Goal: Transaction & Acquisition: Purchase product/service

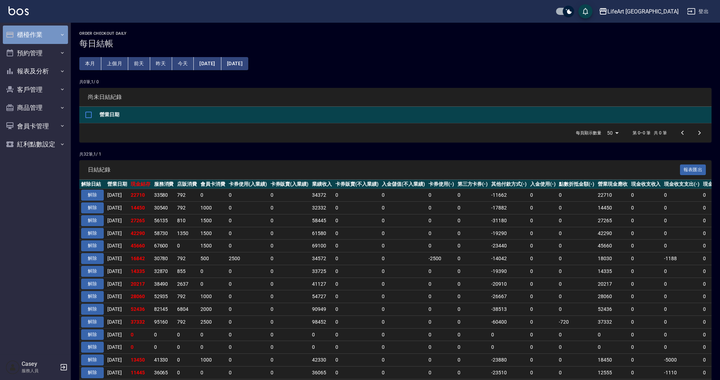
click at [45, 37] on button "櫃檯作業" at bounding box center [35, 34] width 65 height 18
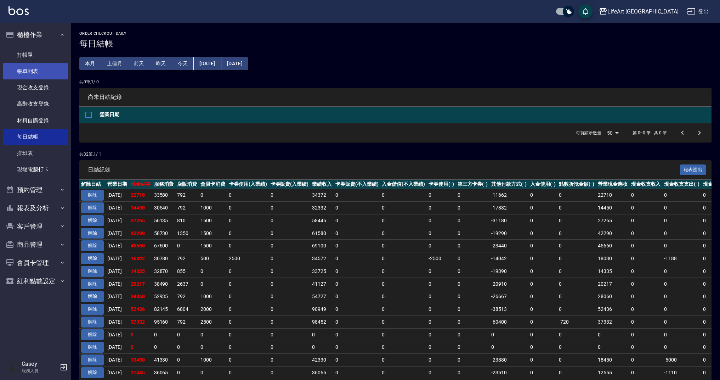
click at [52, 75] on link "帳單列表" at bounding box center [35, 71] width 65 height 16
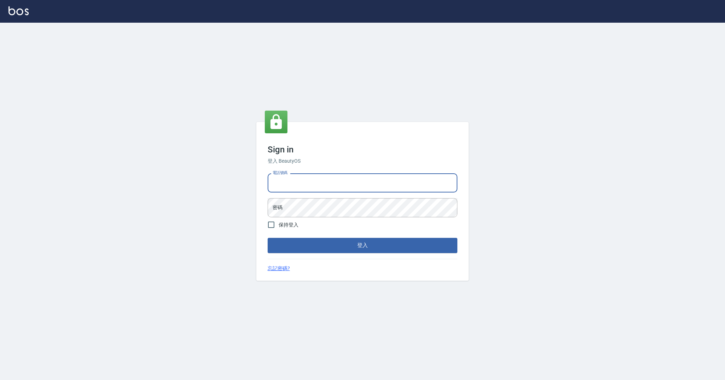
type input "0989368139"
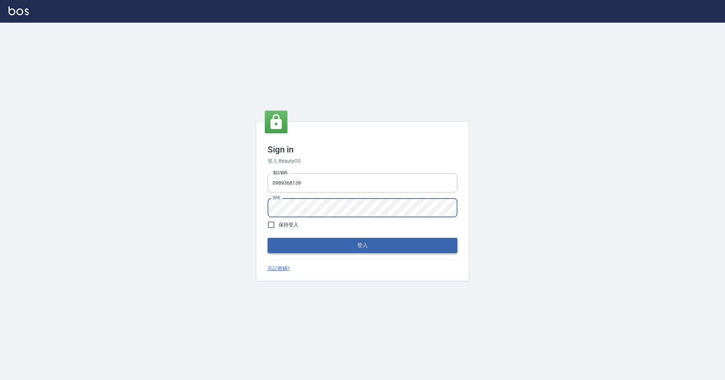
click at [316, 242] on button "登入" at bounding box center [363, 245] width 190 height 15
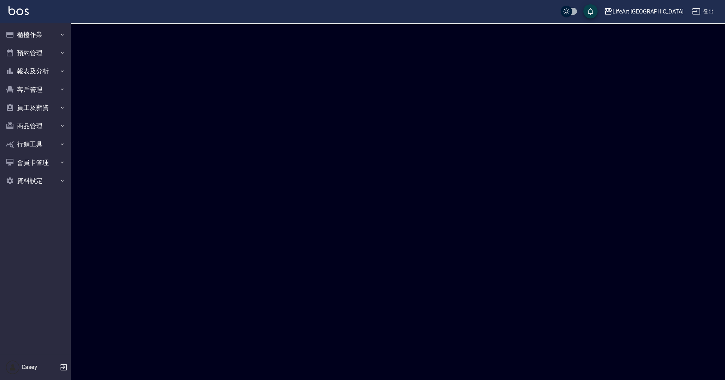
checkbox input "true"
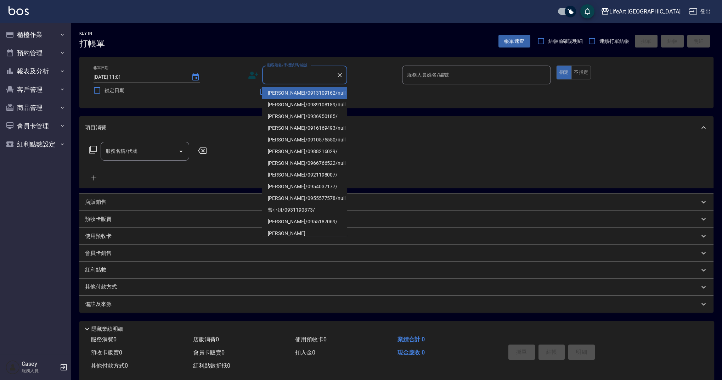
click at [297, 79] on input "顧客姓名/手機號碼/編號" at bounding box center [299, 75] width 68 height 12
click at [314, 81] on input "顧客姓名/手機號碼/編號" at bounding box center [299, 75] width 68 height 12
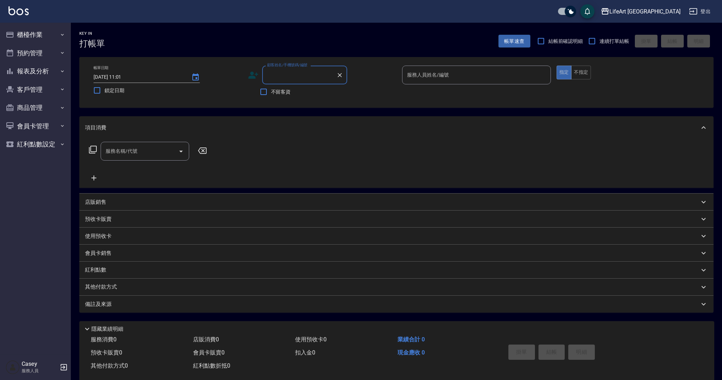
click at [314, 81] on input "顧客姓名/手機號碼/編號" at bounding box center [299, 75] width 68 height 12
click at [300, 92] on li "游清媗/0962073554/null" at bounding box center [304, 96] width 85 height 19
type input "游清媗/0962073554/null"
click at [472, 67] on div "服務人員姓名/編號" at bounding box center [476, 75] width 149 height 19
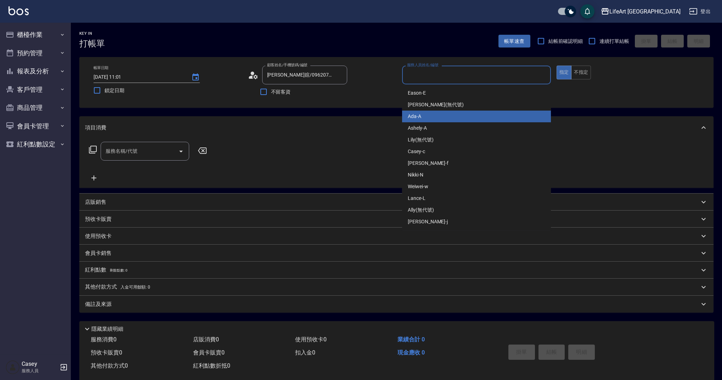
click at [441, 118] on div "Ada -A" at bounding box center [476, 116] width 149 height 12
type input "Ada-A"
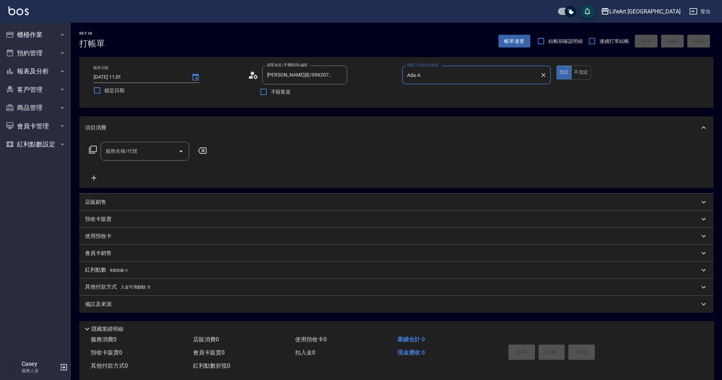
click at [134, 148] on div "服務名稱/代號 服務名稱/代號" at bounding box center [145, 151] width 89 height 19
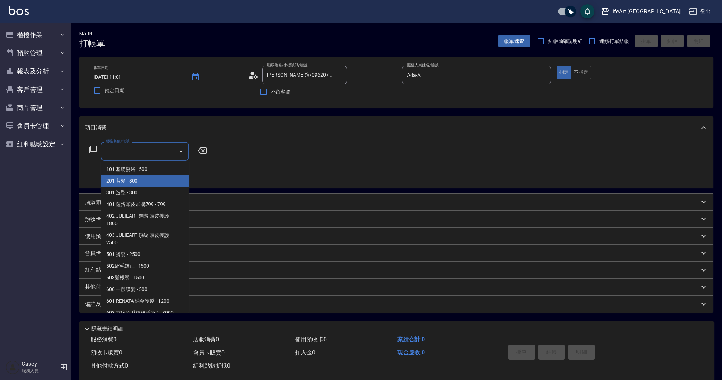
click at [146, 180] on span "201 剪髮 - 800" at bounding box center [145, 181] width 89 height 12
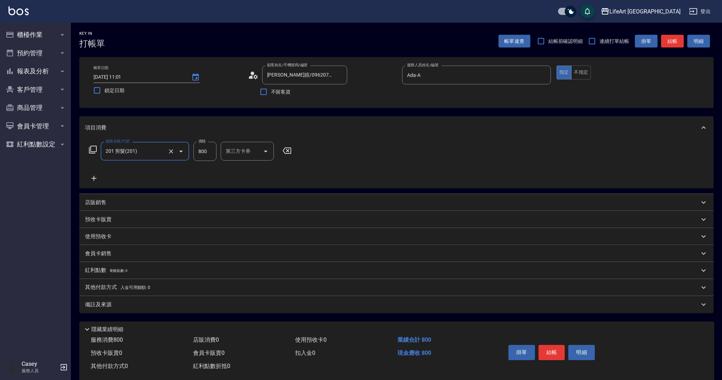
type input "201 剪髮(201)"
click at [207, 152] on input "800" at bounding box center [204, 151] width 23 height 19
type input "1000"
click at [134, 306] on div "備註及來源" at bounding box center [392, 304] width 614 height 7
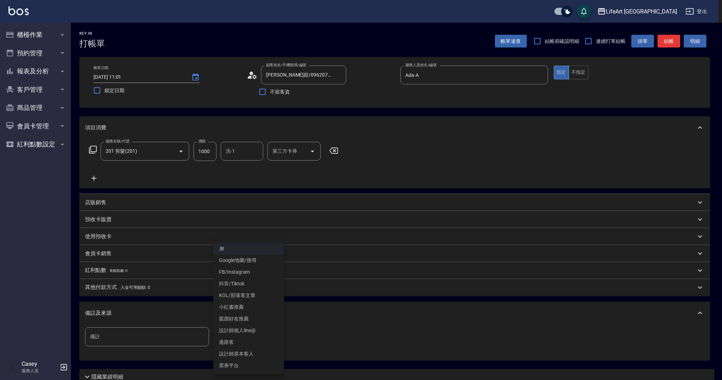
click at [237, 329] on body "LifeArt 蘆洲 登出 櫃檯作業 打帳單 帳單列表 現金收支登錄 高階收支登錄 材料自購登錄 每日結帳 排班表 現場電腦打卡 預約管理 預約管理 單日預約…" at bounding box center [361, 218] width 722 height 437
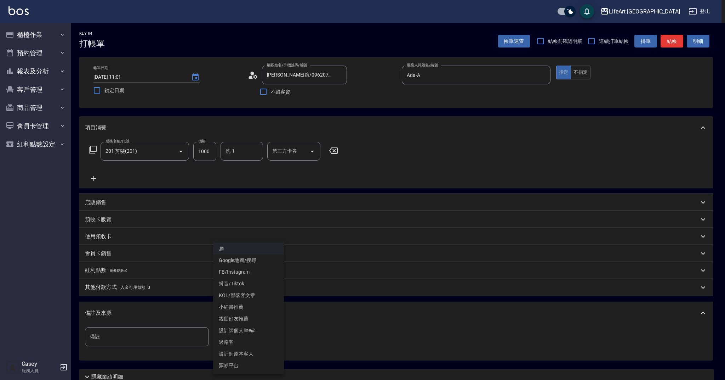
click at [259, 262] on li "Google地圖/搜尋" at bounding box center [248, 260] width 71 height 12
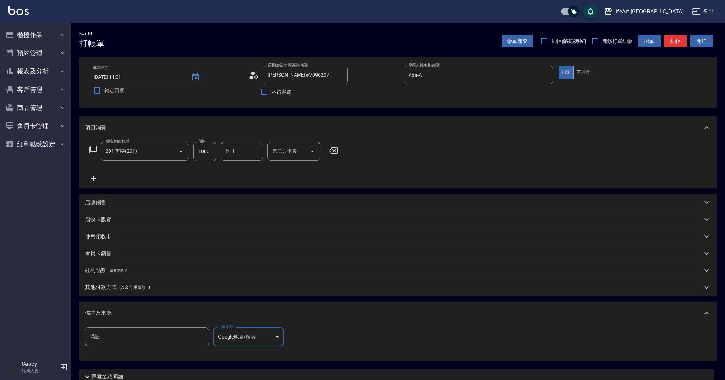
type input "Google地圖/搜尋"
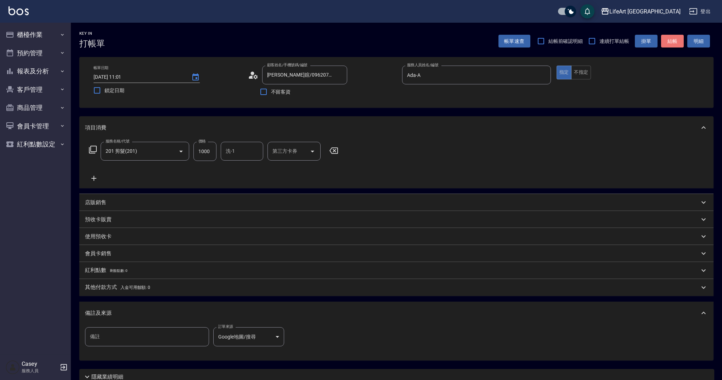
click at [671, 46] on button "結帳" at bounding box center [672, 41] width 23 height 13
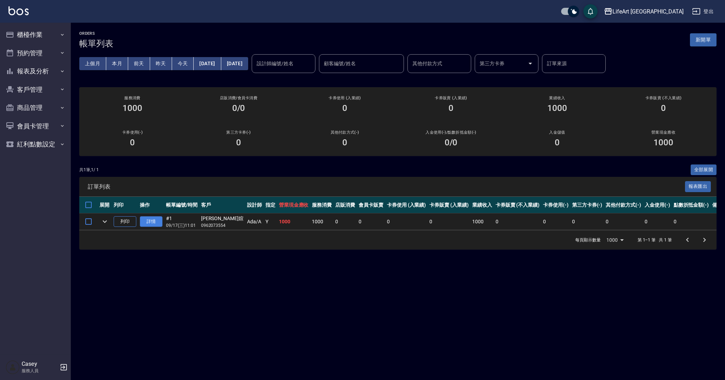
click at [149, 221] on link "詳情" at bounding box center [151, 221] width 23 height 11
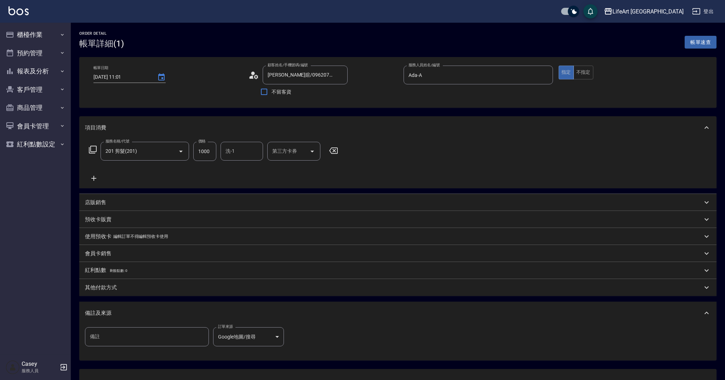
type input "2025/09/17 11:01"
type input "游清媗/0962073554/null"
type input "Ada-A"
type input "201 剪髮(201)"
type input "Google地圖/搜尋"
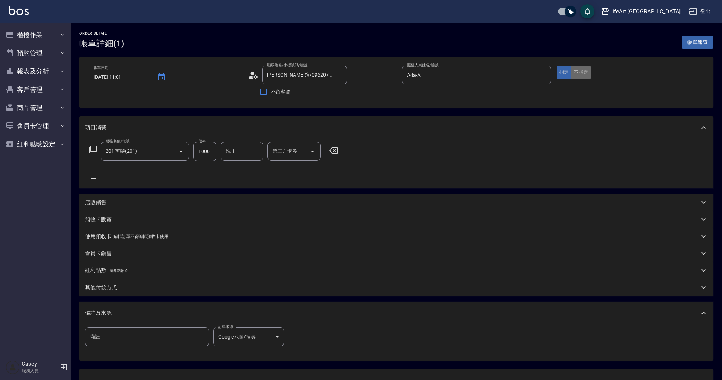
click at [585, 74] on button "不指定" at bounding box center [581, 73] width 20 height 14
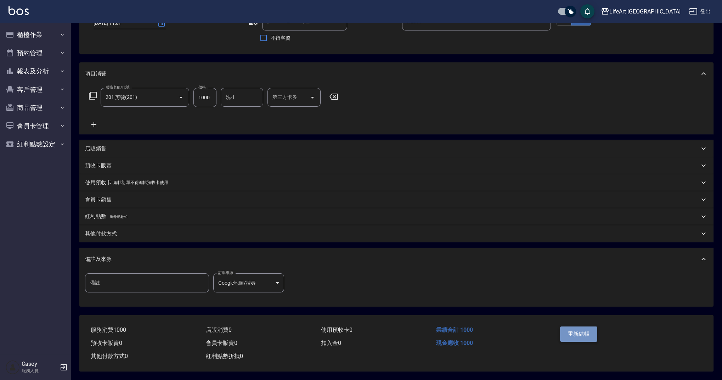
click at [589, 330] on button "重新結帳" at bounding box center [579, 333] width 38 height 15
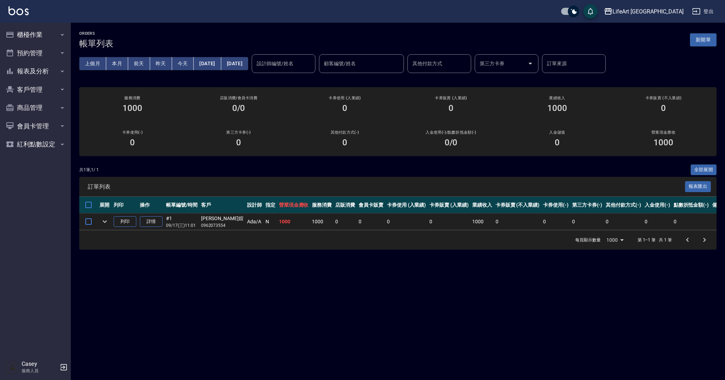
click at [268, 180] on div "訂單列表 報表匯出" at bounding box center [397, 186] width 637 height 19
click at [700, 36] on button "新開單" at bounding box center [703, 39] width 27 height 13
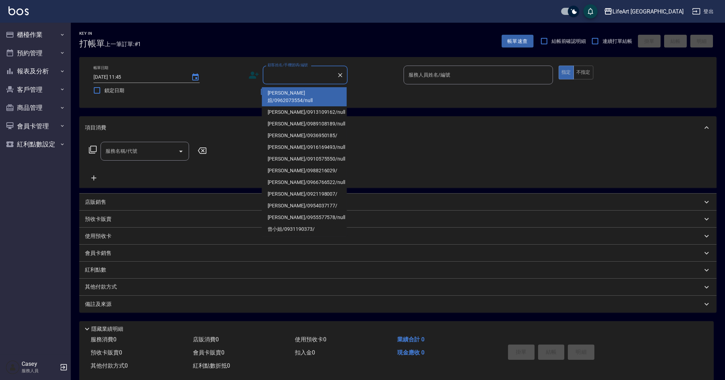
click at [287, 80] on input "顧客姓名/手機號碼/編號" at bounding box center [300, 75] width 68 height 12
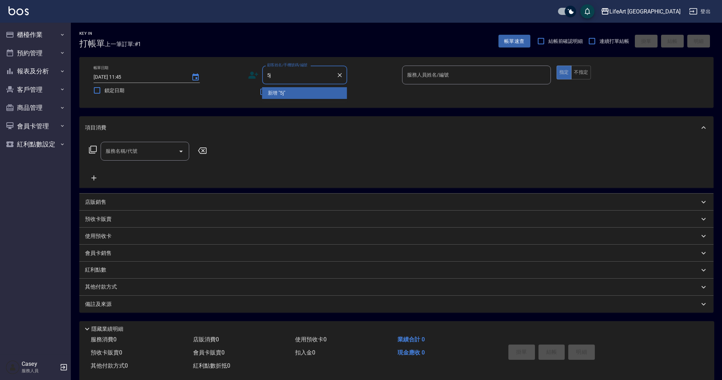
type input "5"
click at [303, 90] on li "朱家玄/0912377903/" at bounding box center [304, 93] width 85 height 12
type input "朱家玄/0912377903/"
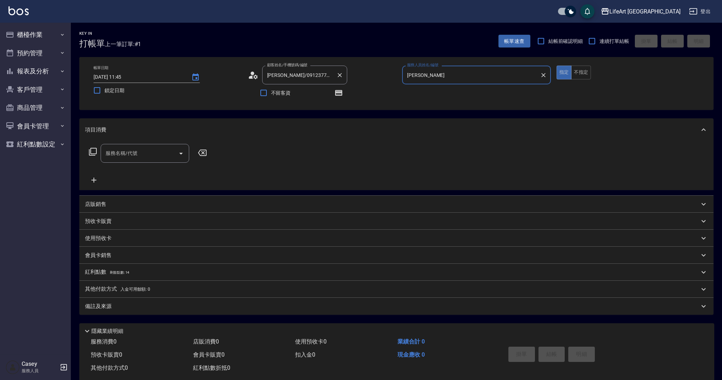
type input "Jessica-j"
click at [340, 94] on icon "button" at bounding box center [339, 93] width 6 height 4
click at [104, 159] on input "服務名稱/代號" at bounding box center [140, 153] width 72 height 12
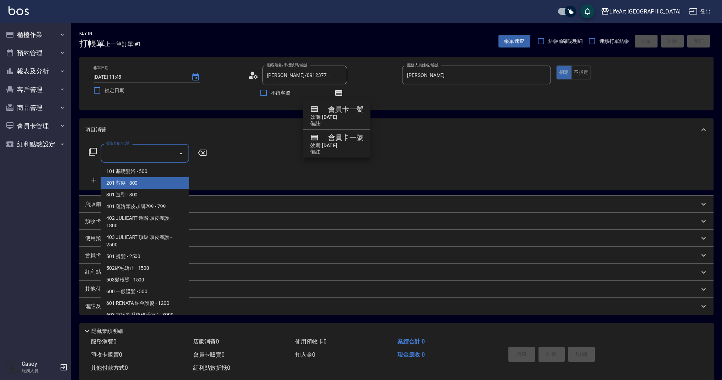
click at [129, 184] on span "201 剪髮 - 800" at bounding box center [145, 183] width 89 height 12
type input "201 剪髮(201)"
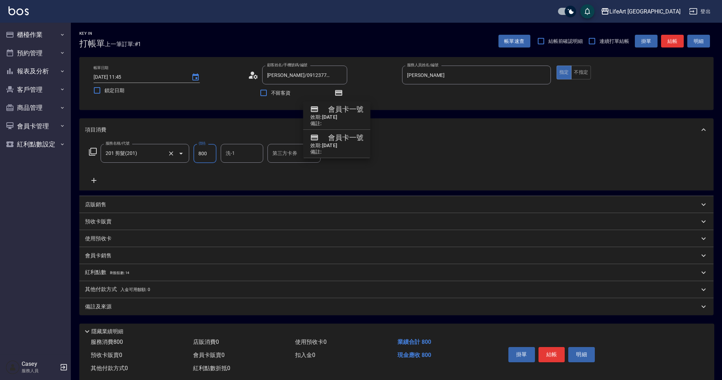
drag, startPoint x: 211, startPoint y: 153, endPoint x: 180, endPoint y: 154, distance: 31.5
click at [180, 154] on div "服務名稱/代號 201 剪髮(201) 服務名稱/代號 價格 800 價格 洗-1 洗-1 第三方卡券 第三方卡券" at bounding box center [213, 153] width 257 height 19
type input "900"
drag, startPoint x: 151, startPoint y: 264, endPoint x: 145, endPoint y: 270, distance: 8.3
click at [151, 264] on div "項目消費 服務名稱/代號 201 剪髮(201) 服務名稱/代號 價格 900 價格 洗-1 洗-1 第三方卡券 第三方卡券 店販銷售 服務人員姓名/編號 服…" at bounding box center [396, 216] width 634 height 197
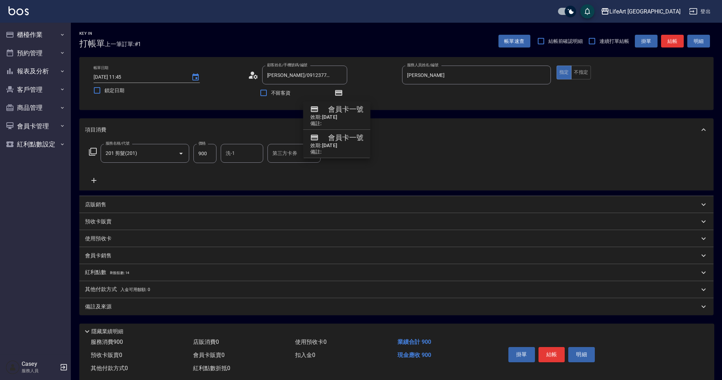
click at [125, 274] on span "剩餘點數: 14" at bounding box center [120, 273] width 20 height 4
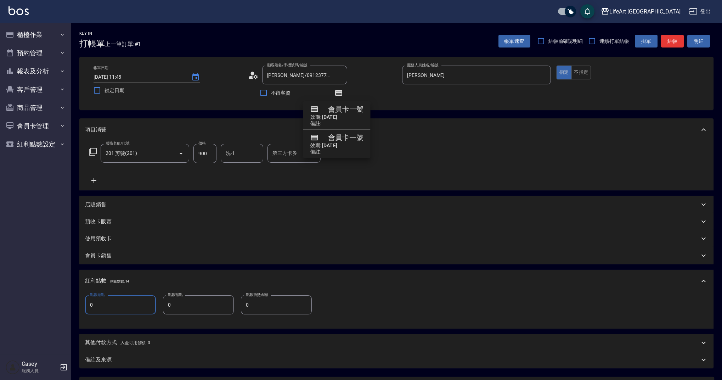
drag, startPoint x: 98, startPoint y: 302, endPoint x: 85, endPoint y: 306, distance: 13.6
click at [85, 306] on input "0" at bounding box center [120, 304] width 71 height 19
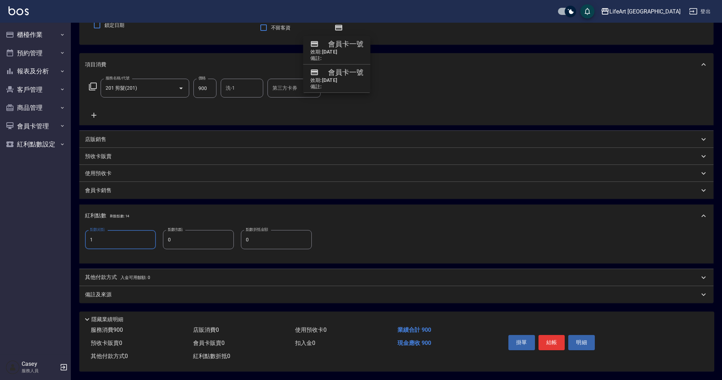
type input "1"
click at [216, 291] on div "備註及來源" at bounding box center [392, 294] width 614 height 7
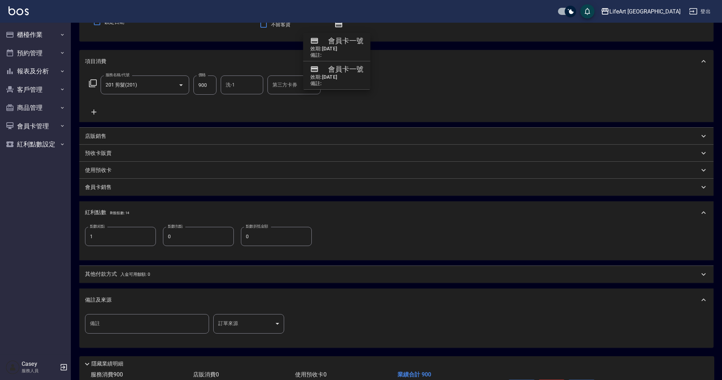
click at [236, 317] on body "LifeArt 蘆洲 登出 櫃檯作業 打帳單 帳單列表 現金收支登錄 高階收支登錄 材料自購登錄 每日結帳 排班表 現場電腦打卡 預約管理 預約管理 單日預約…" at bounding box center [361, 178] width 722 height 493
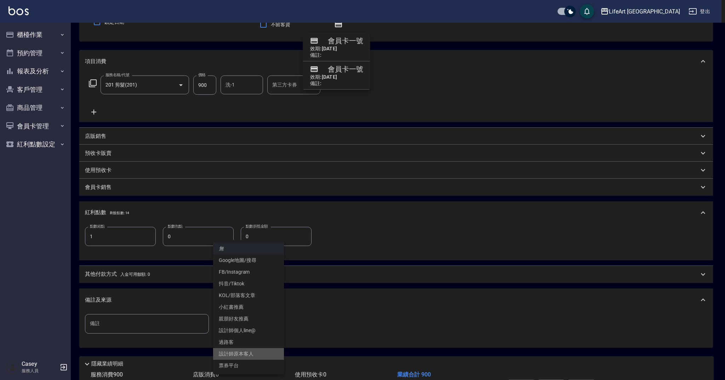
click at [251, 353] on li "設計師原本客人" at bounding box center [248, 354] width 71 height 12
type input "設計師原本客人"
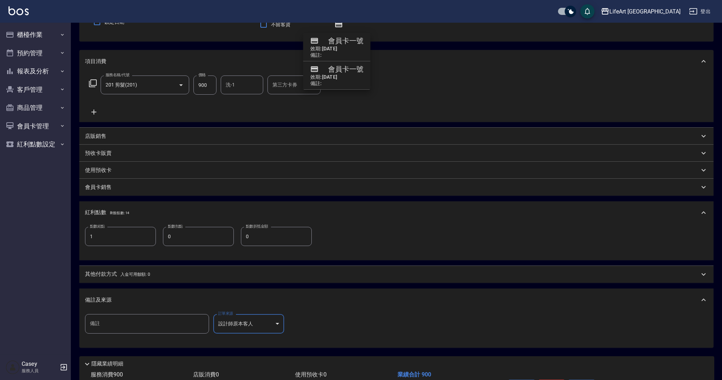
scroll to position [116, 0]
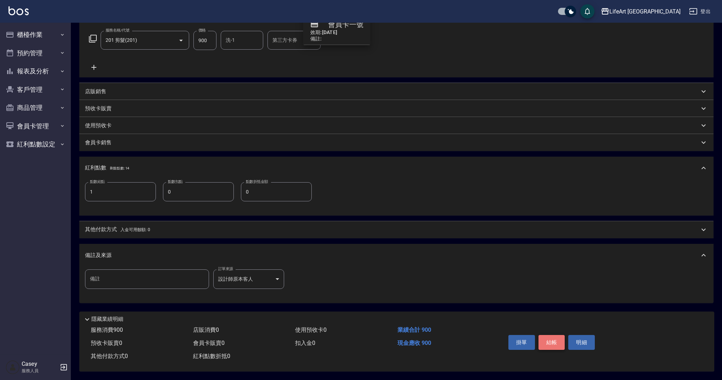
click at [553, 344] on button "結帳" at bounding box center [551, 342] width 27 height 15
